Goal: Transaction & Acquisition: Download file/media

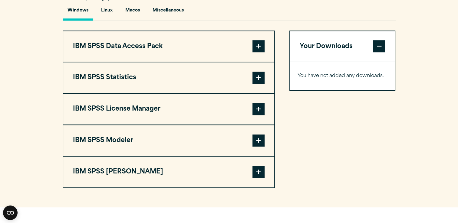
scroll to position [454, 0]
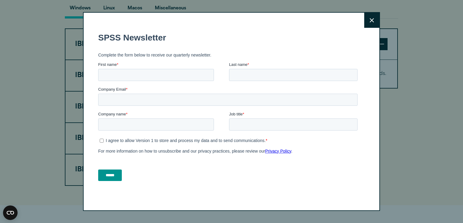
click at [367, 22] on button "Close" at bounding box center [371, 20] width 15 height 15
click at [369, 26] on button "Close" at bounding box center [371, 20] width 15 height 15
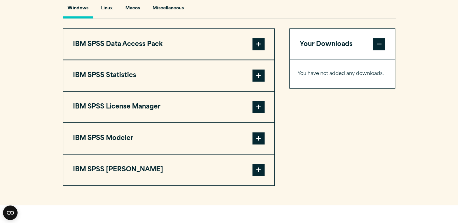
click at [161, 91] on button "IBM SPSS Statistics" at bounding box center [168, 75] width 211 height 31
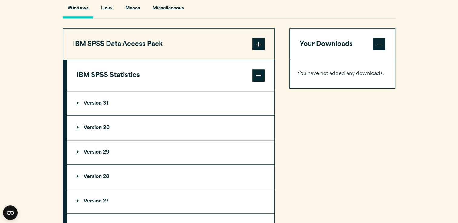
click at [98, 130] on p "Version 30" at bounding box center [93, 128] width 33 height 5
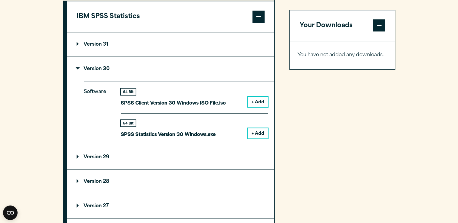
scroll to position [515, 0]
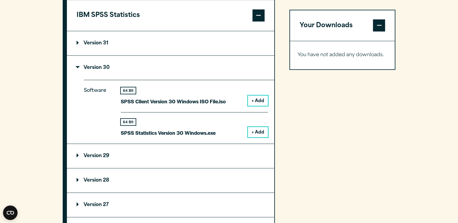
click at [260, 137] on button "+ Add" at bounding box center [258, 132] width 20 height 10
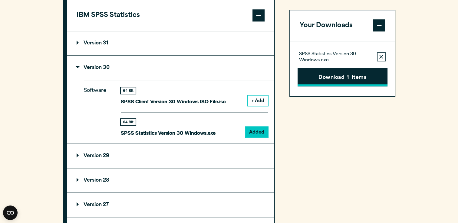
click at [356, 79] on button "Download 1 Items" at bounding box center [343, 77] width 90 height 19
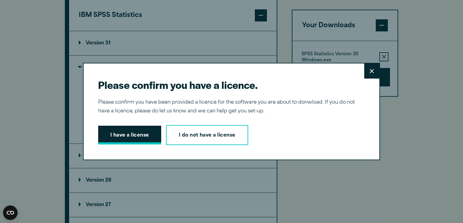
click at [136, 133] on button "I have a license" at bounding box center [129, 135] width 63 height 19
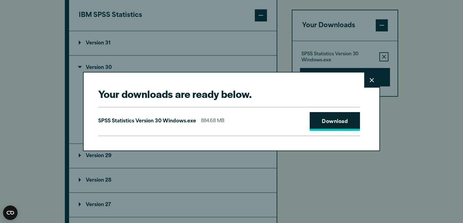
click at [331, 117] on link "Download" at bounding box center [334, 121] width 50 height 19
click at [345, 121] on link "Download" at bounding box center [334, 121] width 50 height 19
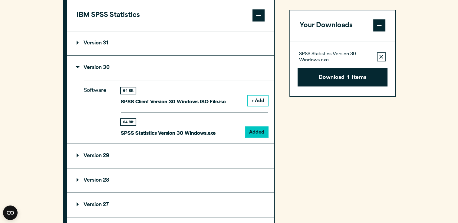
click at [416, 123] on div "Your downloads are ready below. Close SPSS Statistics Version 30 Windows.exe 88…" at bounding box center [229, 111] width 458 height 223
click at [354, 74] on button "Download 1 Items" at bounding box center [343, 77] width 90 height 19
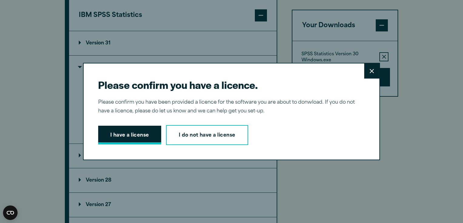
click at [110, 141] on button "I have a license" at bounding box center [129, 135] width 63 height 19
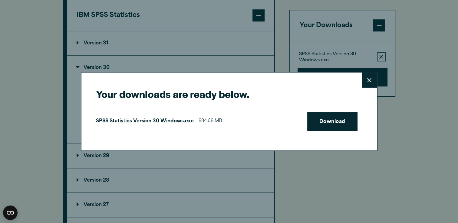
click at [453, 173] on div "Your downloads are ready below. Close SPSS Statistics Version 30 Windows.exe 88…" at bounding box center [229, 111] width 458 height 223
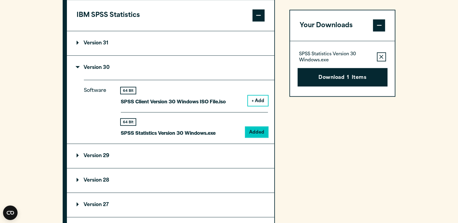
click at [360, 135] on div "Your Downloads SPSS Statistics Version 30 Windows.exe Remove this item from you…" at bounding box center [342, 152] width 106 height 369
